Goal: Communication & Community: Answer question/provide support

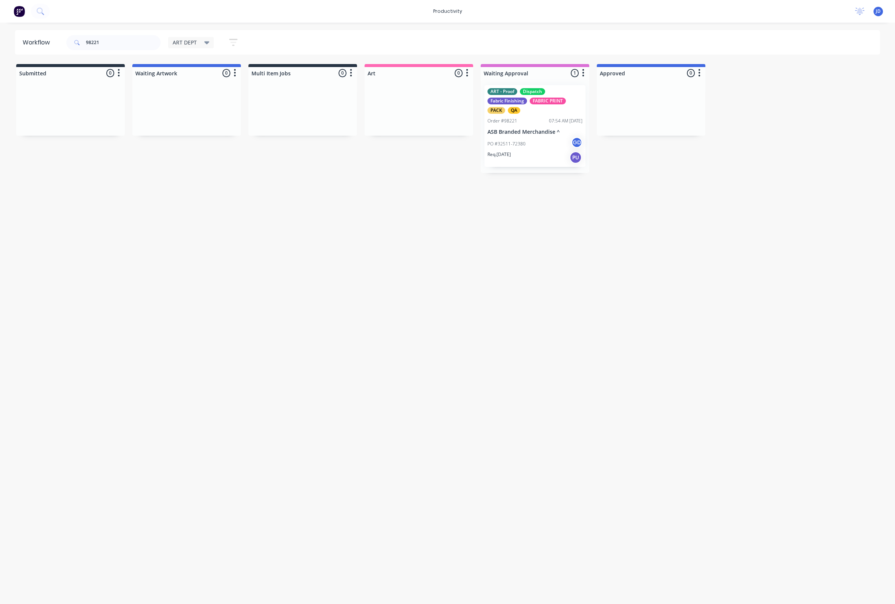
click at [84, 41] on div "98221" at bounding box center [113, 42] width 94 height 15
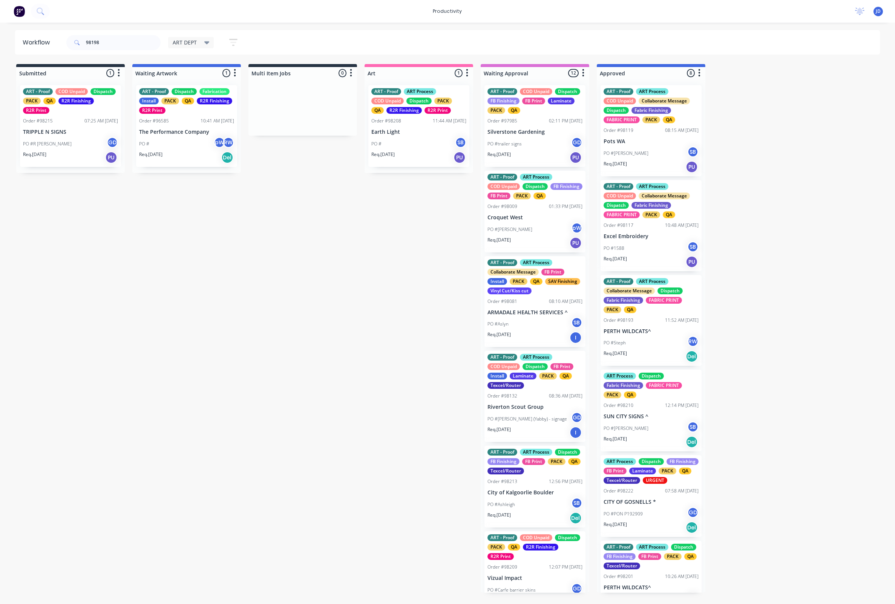
click at [107, 41] on input "98198" at bounding box center [123, 42] width 75 height 15
type input "98198"
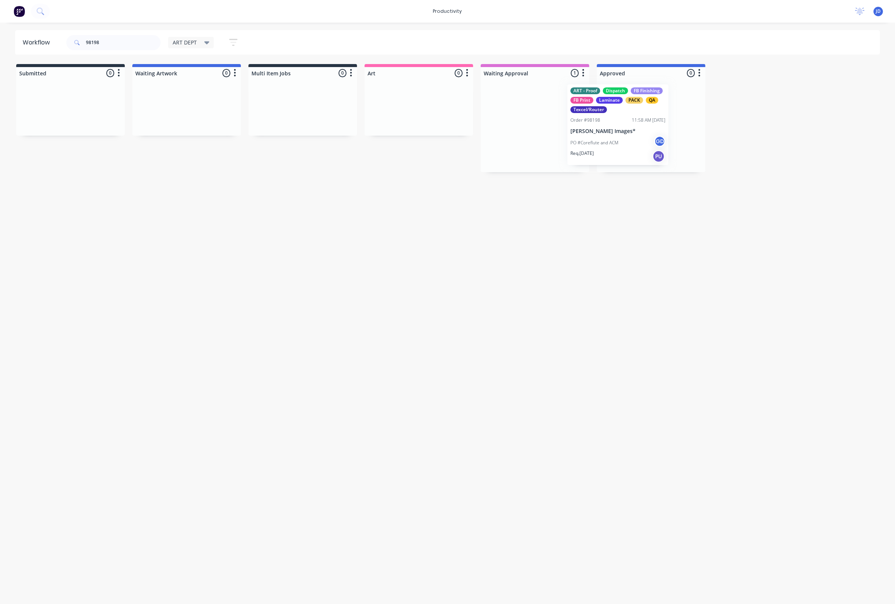
drag, startPoint x: 521, startPoint y: 109, endPoint x: 632, endPoint y: 109, distance: 110.4
click at [641, 133] on div at bounding box center [651, 125] width 109 height 93
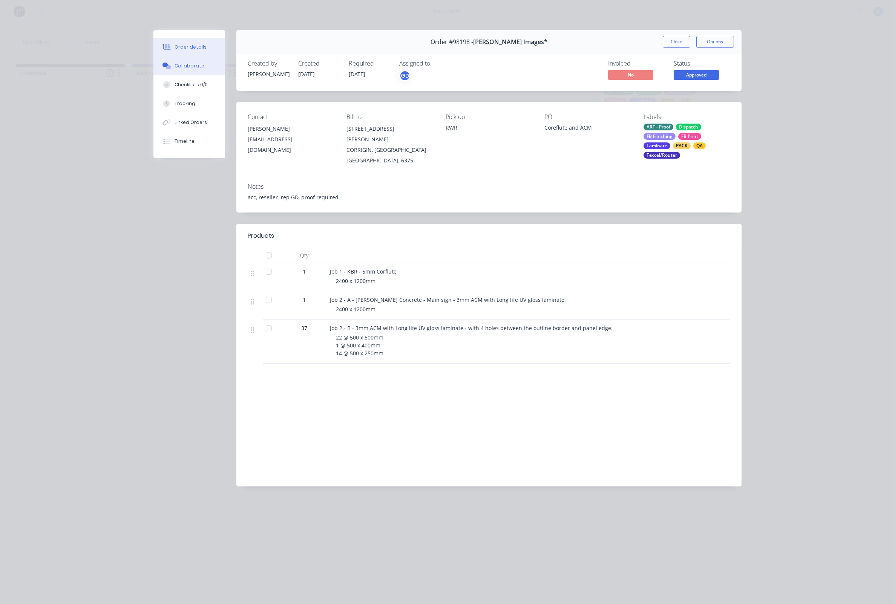
click at [199, 67] on div "Collaborate" at bounding box center [189, 66] width 30 height 7
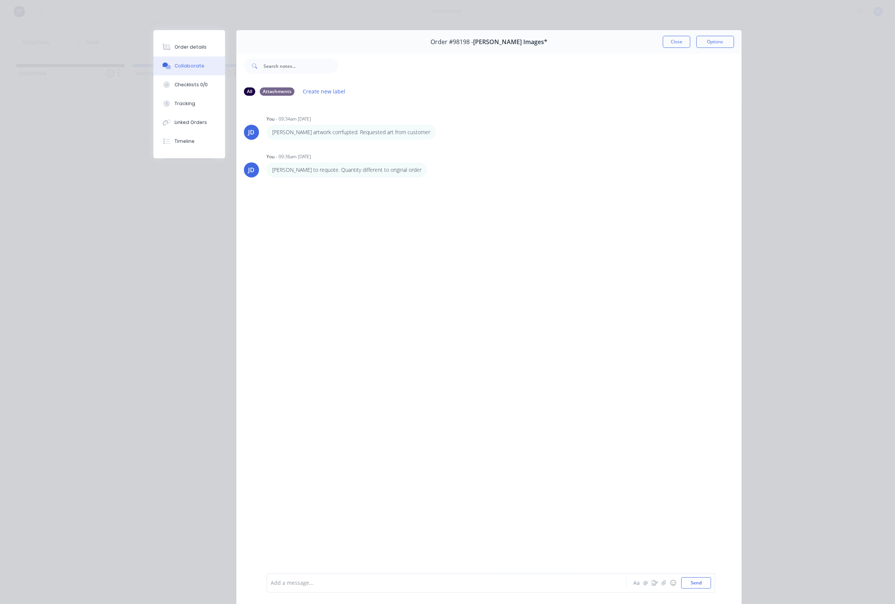
click at [333, 581] on div at bounding box center [436, 583] width 330 height 8
click at [691, 581] on button "Send" at bounding box center [696, 582] width 30 height 11
click at [200, 42] on button "Order details" at bounding box center [189, 47] width 72 height 19
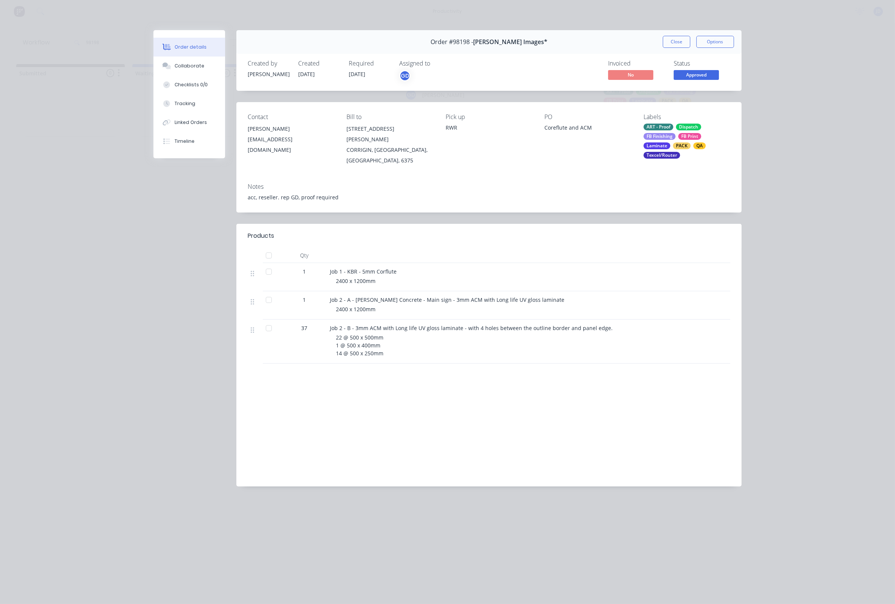
click at [666, 144] on div "Laminate" at bounding box center [656, 145] width 27 height 7
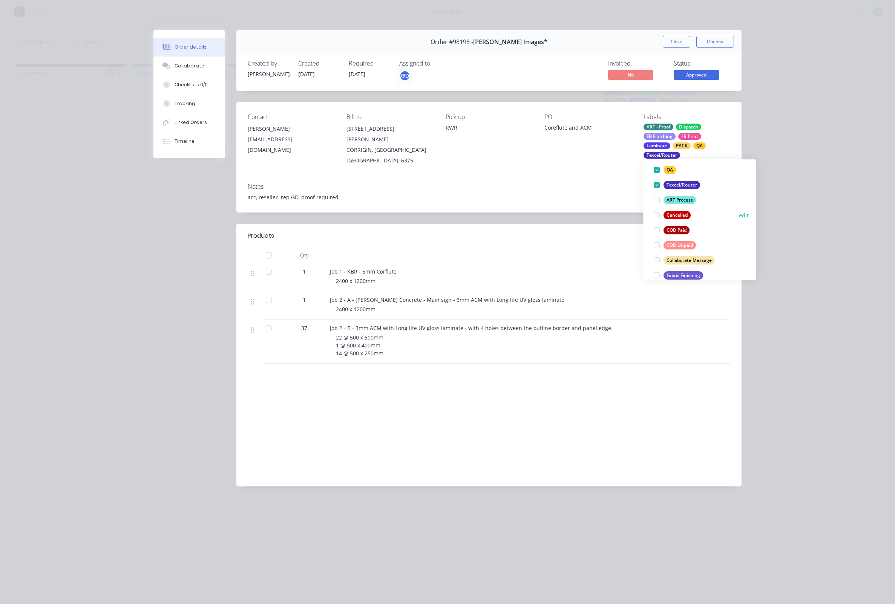
scroll to position [141, 0]
click at [657, 257] on div at bounding box center [656, 259] width 15 height 15
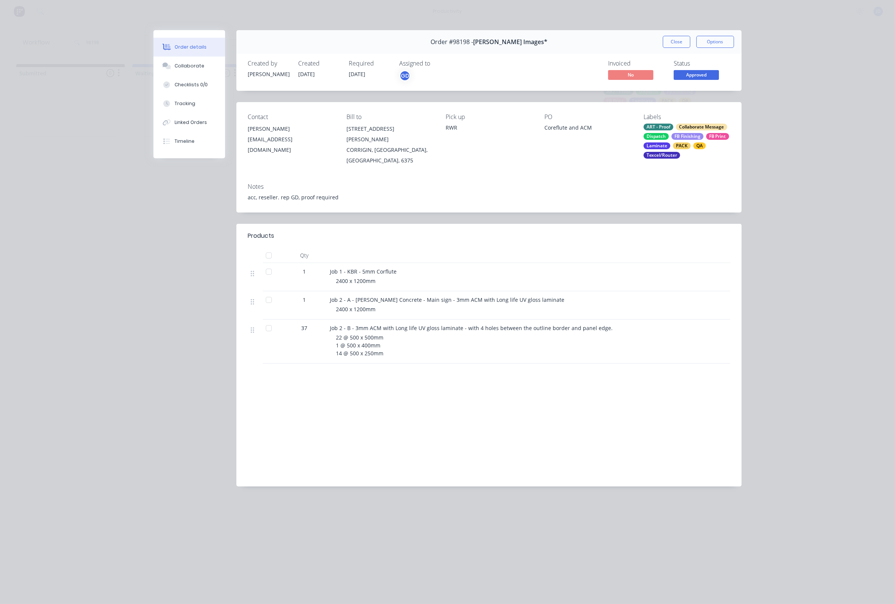
click at [538, 146] on div "Contact [PERSON_NAME] [EMAIL_ADDRESS][DOMAIN_NAME] Bill to [STREET_ADDRESS][PER…" at bounding box center [488, 139] width 505 height 75
click at [683, 41] on button "Close" at bounding box center [677, 42] width 28 height 12
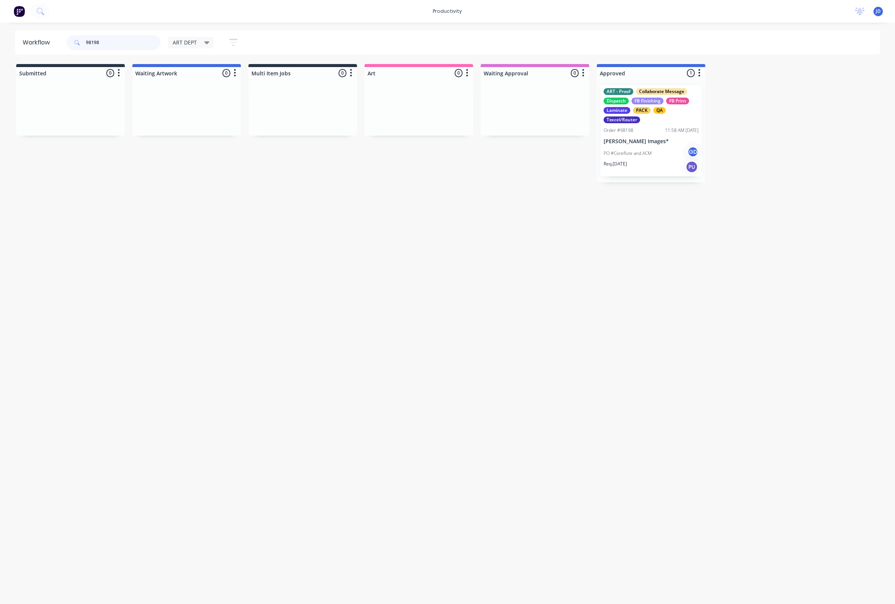
drag, startPoint x: 113, startPoint y: 40, endPoint x: 62, endPoint y: 38, distance: 50.9
click at [62, 38] on header "Workflow 98198 ART DEPT Save new view None edit ART DEPT (Default) edit Banner …" at bounding box center [447, 42] width 865 height 24
drag, startPoint x: 139, startPoint y: 46, endPoint x: 129, endPoint y: 46, distance: 9.8
click at [138, 46] on input "98198" at bounding box center [123, 42] width 75 height 15
drag, startPoint x: 121, startPoint y: 47, endPoint x: 76, endPoint y: 43, distance: 45.7
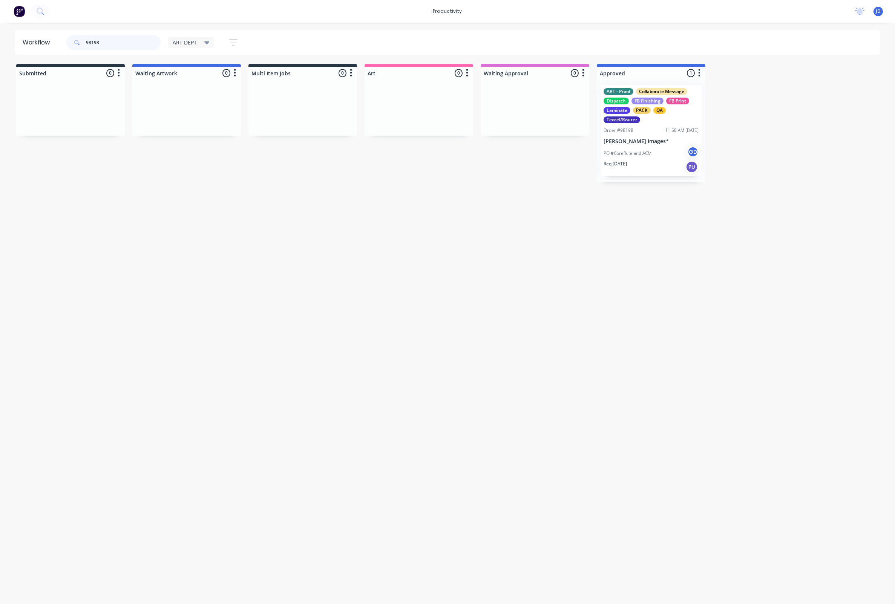
click at [76, 43] on div "98198" at bounding box center [113, 42] width 94 height 15
type input "98214"
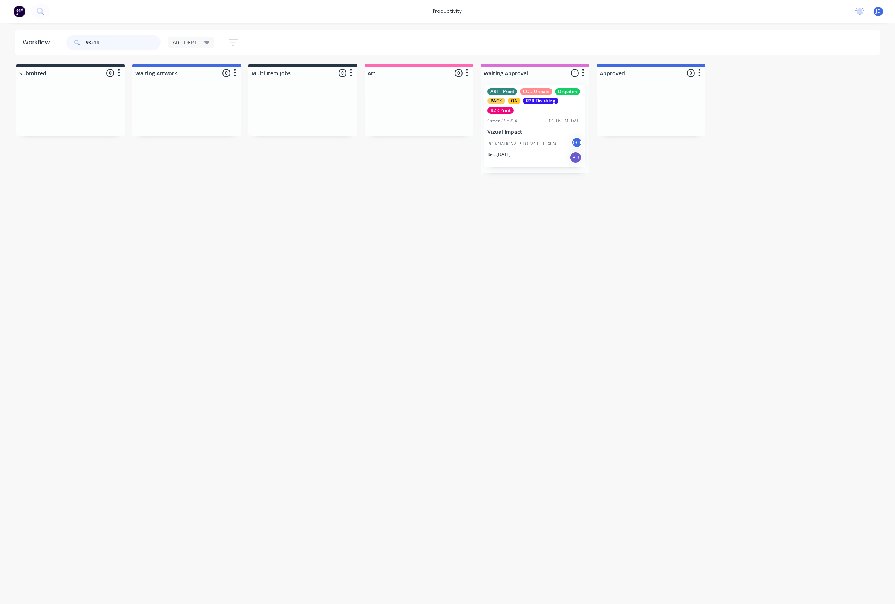
drag, startPoint x: 74, startPoint y: 42, endPoint x: 61, endPoint y: 42, distance: 13.2
click at [61, 42] on header "Workflow 98214 ART DEPT Save new view None edit ART DEPT (Default) edit Banner …" at bounding box center [447, 42] width 865 height 24
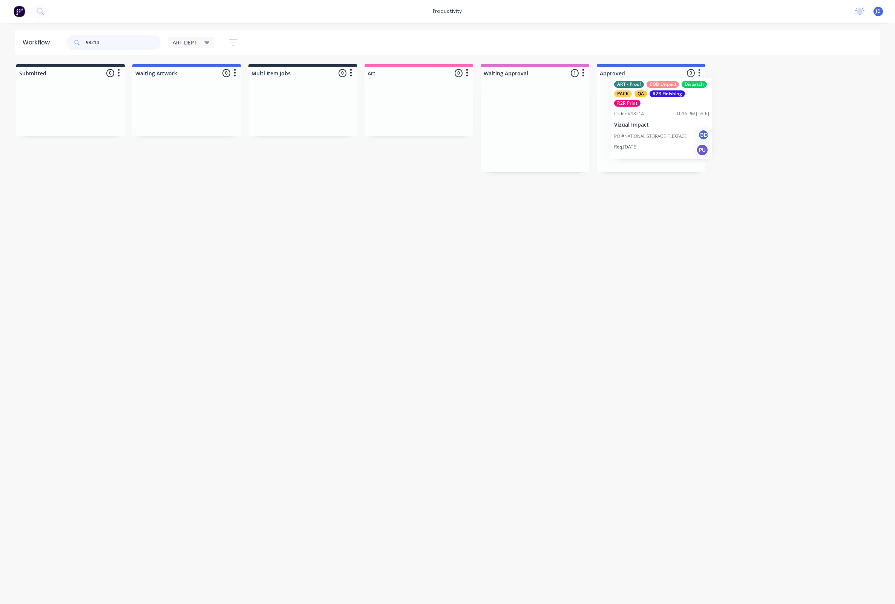
drag, startPoint x: 673, startPoint y: 133, endPoint x: 699, endPoint y: 130, distance: 26.2
click at [659, 135] on div "ART - Proof COD Unpaid Dispatch PACK QA R2R Finishing R2R Print Order #98214 01…" at bounding box center [650, 126] width 101 height 82
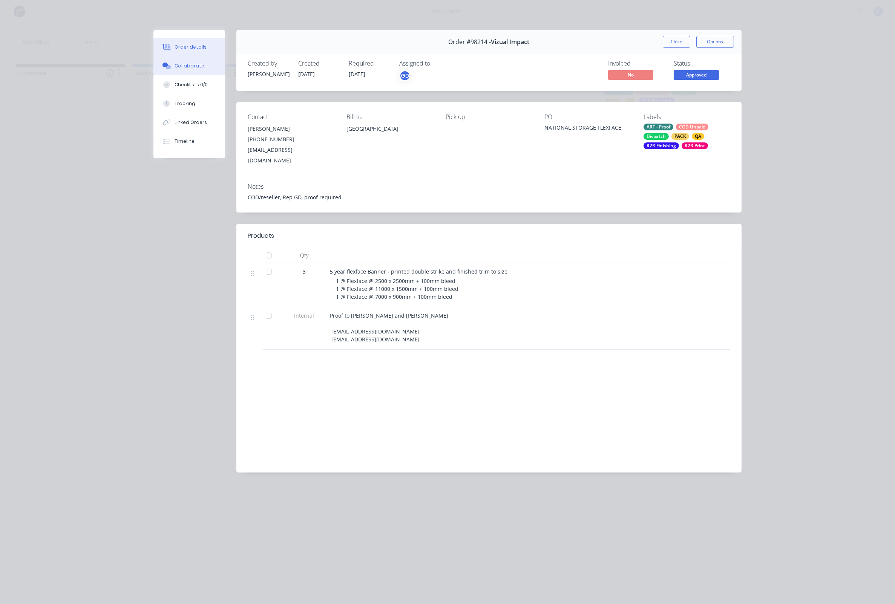
drag, startPoint x: 166, startPoint y: 64, endPoint x: 153, endPoint y: 66, distance: 12.9
click at [165, 64] on icon at bounding box center [165, 65] width 6 height 5
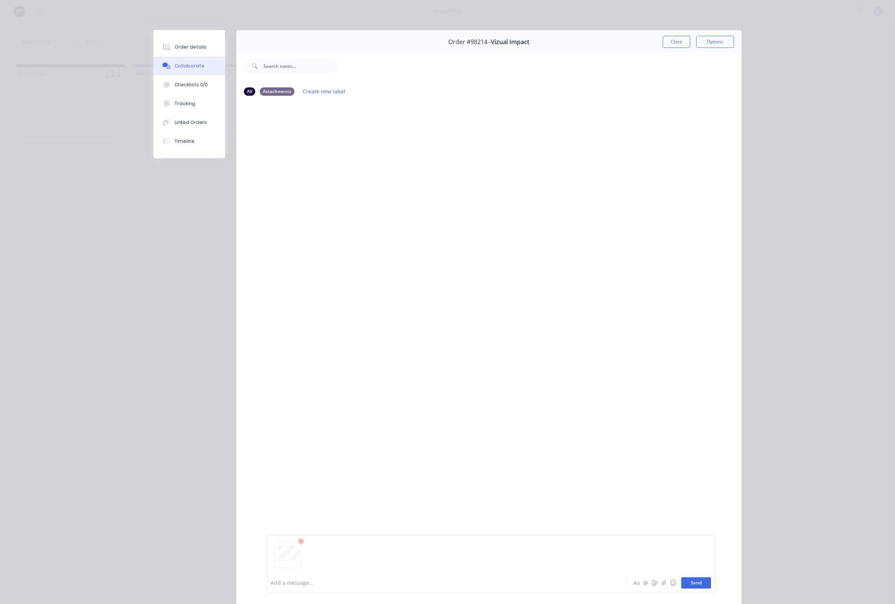
click at [689, 581] on button "Send" at bounding box center [696, 582] width 30 height 11
click at [674, 42] on button "Close" at bounding box center [677, 42] width 28 height 12
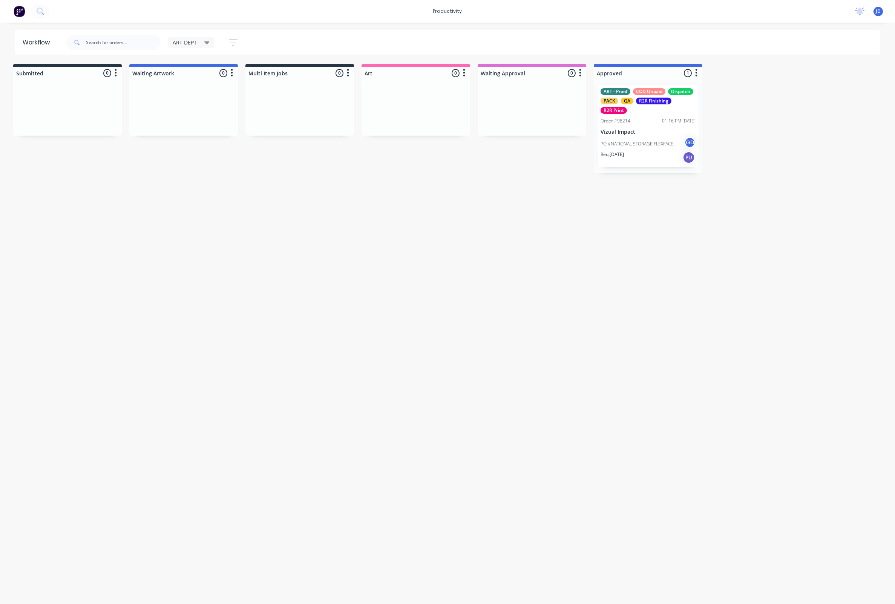
click at [60, 180] on div "Workflow ART DEPT Save new view None edit ART DEPT (Default) edit Banner Finish…" at bounding box center [444, 309] width 895 height 559
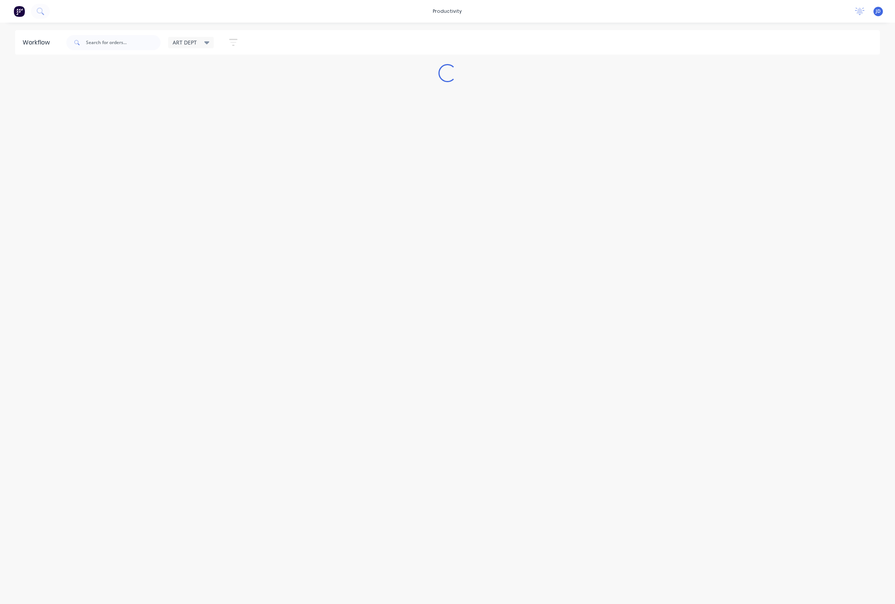
scroll to position [0, 0]
